Goal: Task Accomplishment & Management: Use online tool/utility

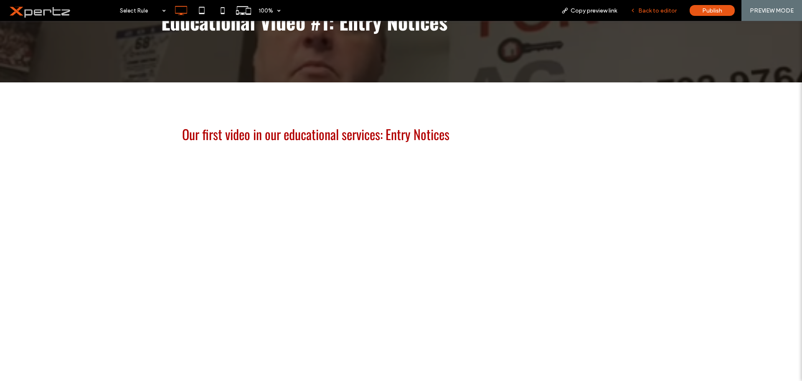
click at [656, 13] on span "Back to editor" at bounding box center [657, 10] width 38 height 7
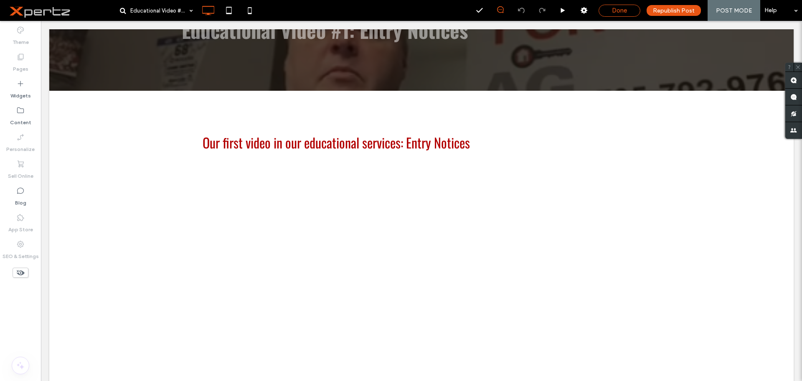
click at [623, 10] on span "Done" at bounding box center [619, 11] width 15 height 8
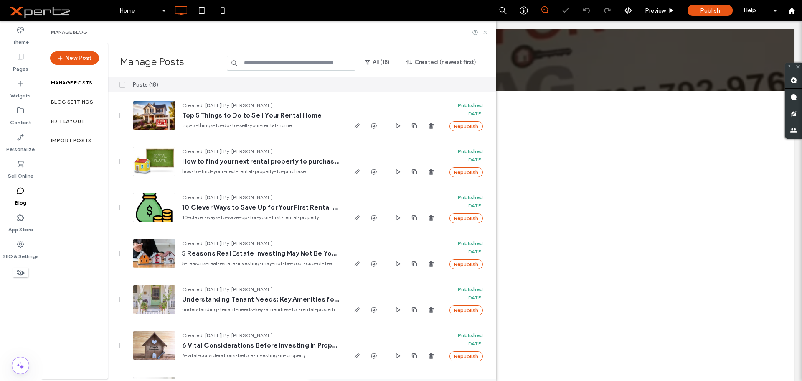
click at [483, 33] on icon at bounding box center [485, 32] width 6 height 6
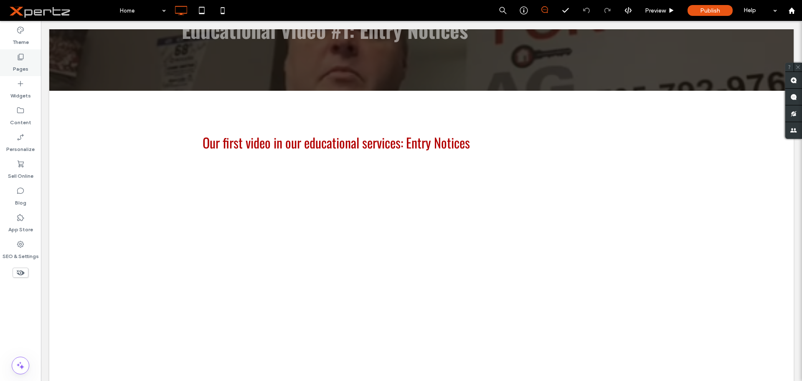
click at [23, 63] on label "Pages" at bounding box center [20, 67] width 15 height 12
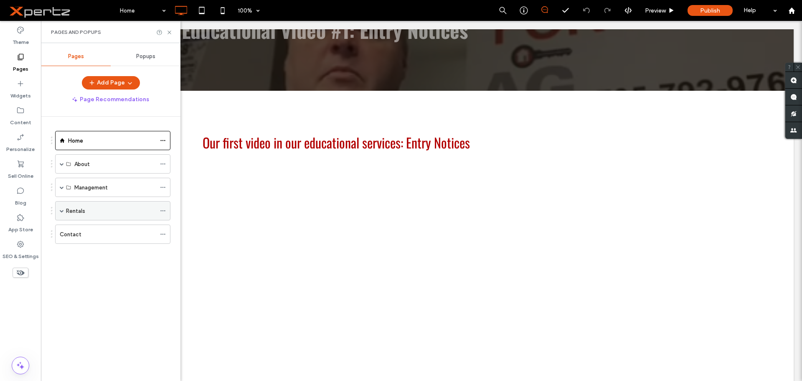
click at [82, 208] on label "Rentals" at bounding box center [75, 210] width 19 height 15
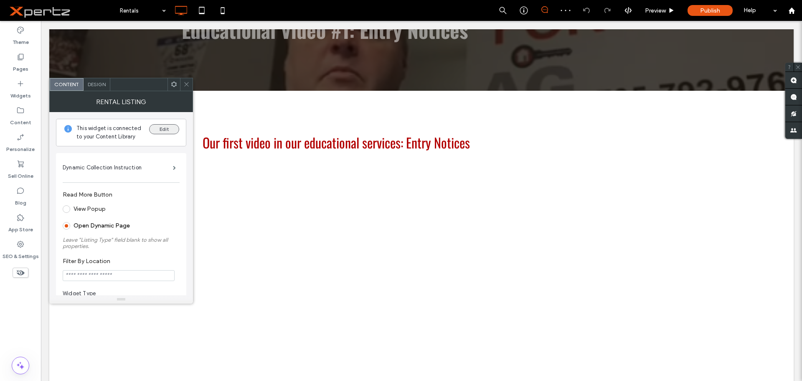
click at [158, 127] on button "Edit" at bounding box center [164, 129] width 30 height 10
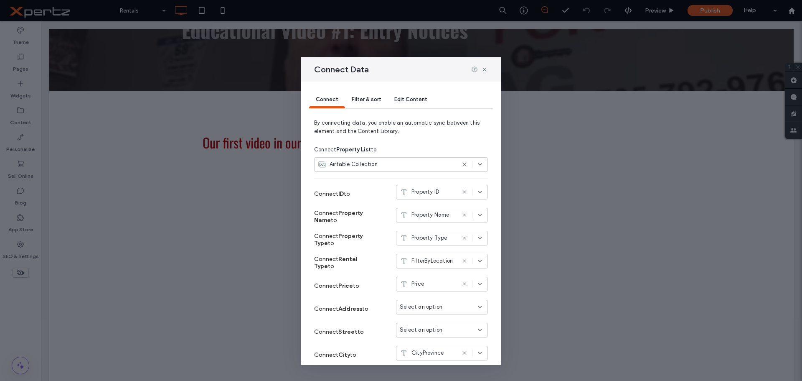
click at [461, 164] on icon at bounding box center [464, 164] width 7 height 7
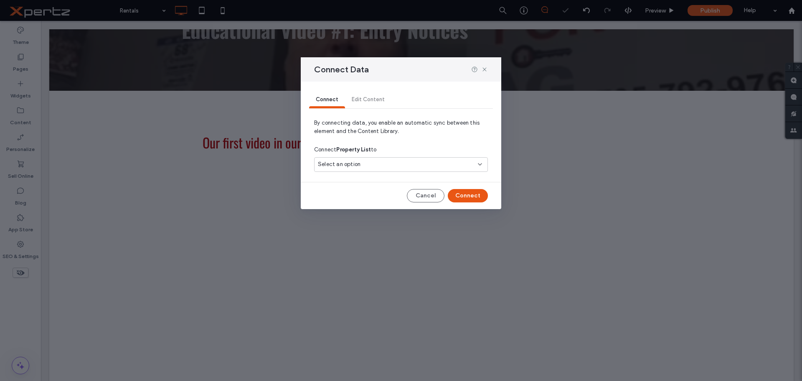
click at [461, 167] on div "Select an option" at bounding box center [396, 164] width 156 height 8
click at [351, 192] on span "Airtable Collection" at bounding box center [357, 194] width 48 height 8
click at [477, 201] on button "Connect" at bounding box center [468, 195] width 40 height 13
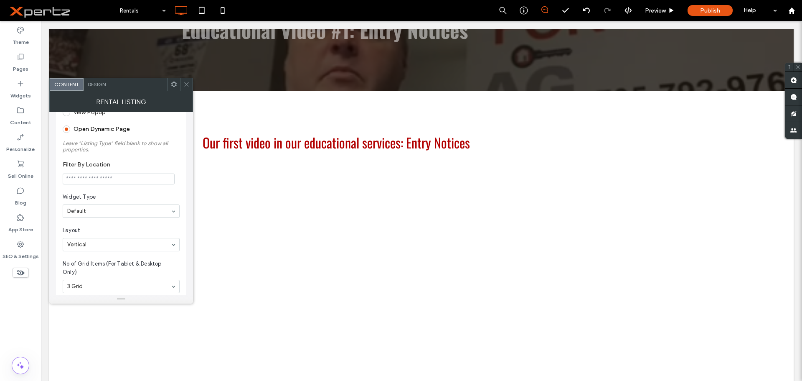
scroll to position [97, 0]
click at [120, 178] on input "Filter By Location" at bounding box center [119, 178] width 112 height 11
click at [155, 163] on label "Filter By Location" at bounding box center [120, 164] width 114 height 9
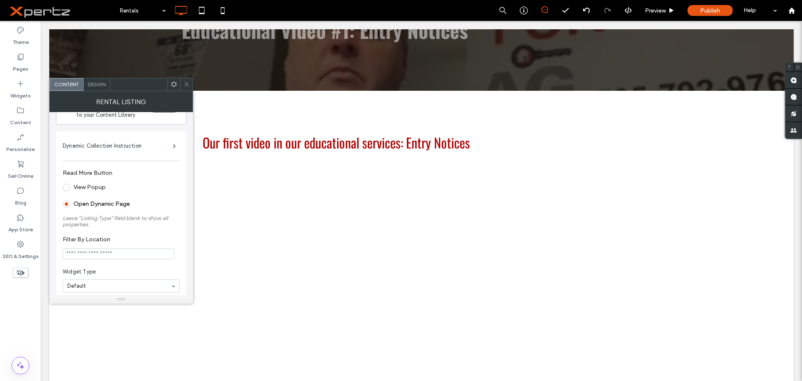
scroll to position [0, 0]
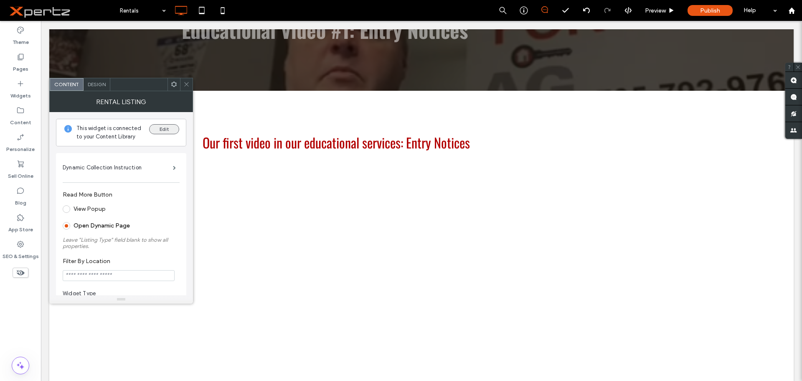
click at [163, 128] on button "Edit" at bounding box center [164, 129] width 30 height 10
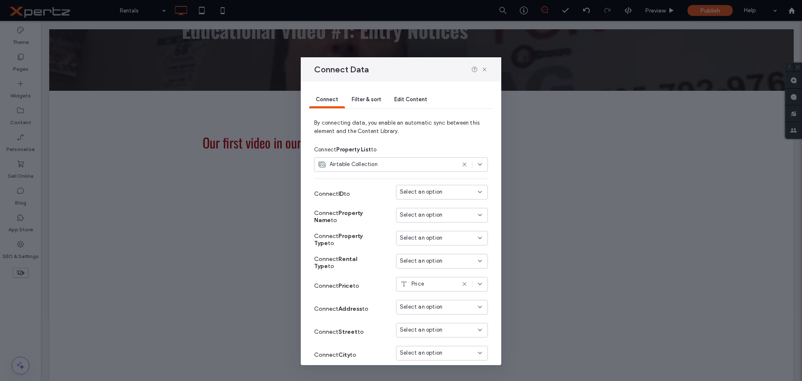
click at [419, 191] on span "Select an option" at bounding box center [421, 192] width 43 height 8
click at [410, 142] on div "Connect Property List to" at bounding box center [401, 149] width 174 height 15
click at [413, 216] on span "Select an option" at bounding box center [421, 215] width 43 height 8
click at [439, 270] on span "Property Name" at bounding box center [428, 266] width 38 height 8
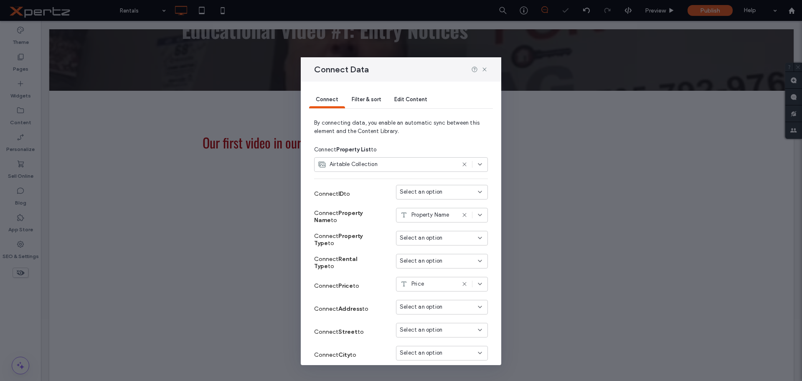
click at [432, 241] on span "Select an option" at bounding box center [421, 238] width 43 height 8
click at [437, 305] on span "Property Type" at bounding box center [427, 305] width 36 height 8
click at [407, 264] on span "Select an option" at bounding box center [421, 261] width 43 height 8
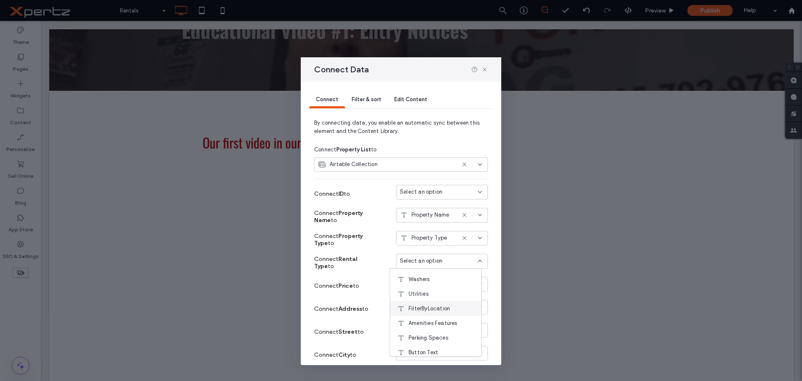
click at [427, 306] on span "FilterByLocation" at bounding box center [429, 308] width 41 height 8
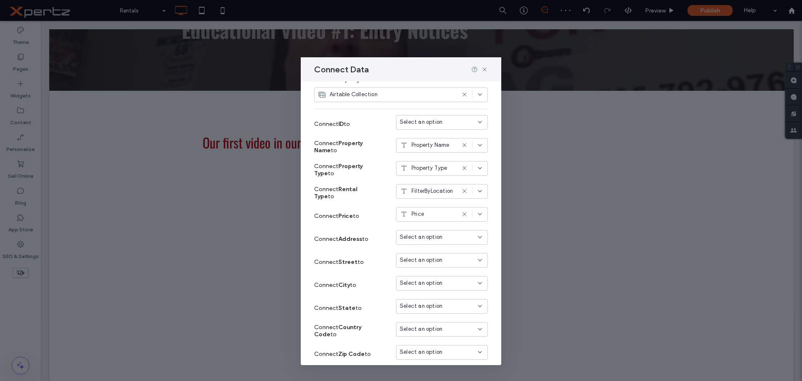
click at [429, 239] on span "Select an option" at bounding box center [421, 237] width 43 height 8
click at [435, 302] on span "CityProvince" at bounding box center [425, 303] width 32 height 8
click at [413, 262] on span "Select an option" at bounding box center [421, 260] width 43 height 8
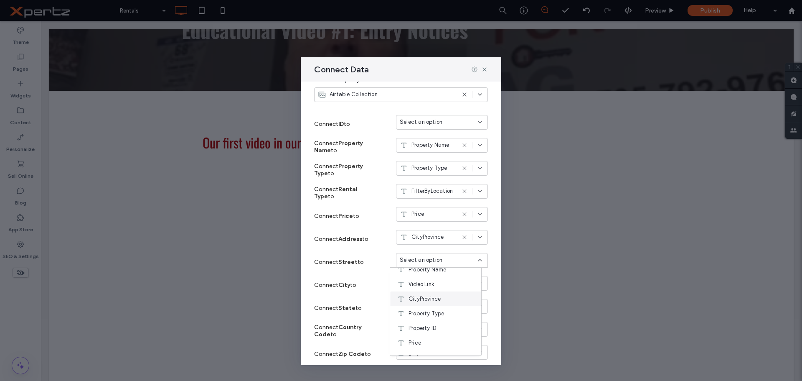
click at [447, 302] on div "CityProvince" at bounding box center [435, 298] width 91 height 15
click at [424, 281] on span "Select an option" at bounding box center [421, 283] width 43 height 8
click at [450, 350] on div "CityProvince" at bounding box center [435, 349] width 91 height 15
click at [423, 305] on span "Select an option" at bounding box center [421, 306] width 43 height 8
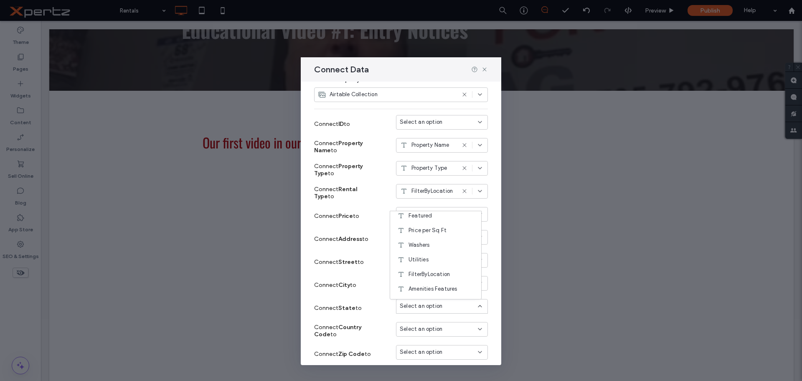
scroll to position [56, 0]
click at [361, 297] on div "Connect State to Select an option" at bounding box center [401, 307] width 174 height 23
click at [483, 69] on icon at bounding box center [484, 69] width 7 height 7
